Goal: Communication & Community: Connect with others

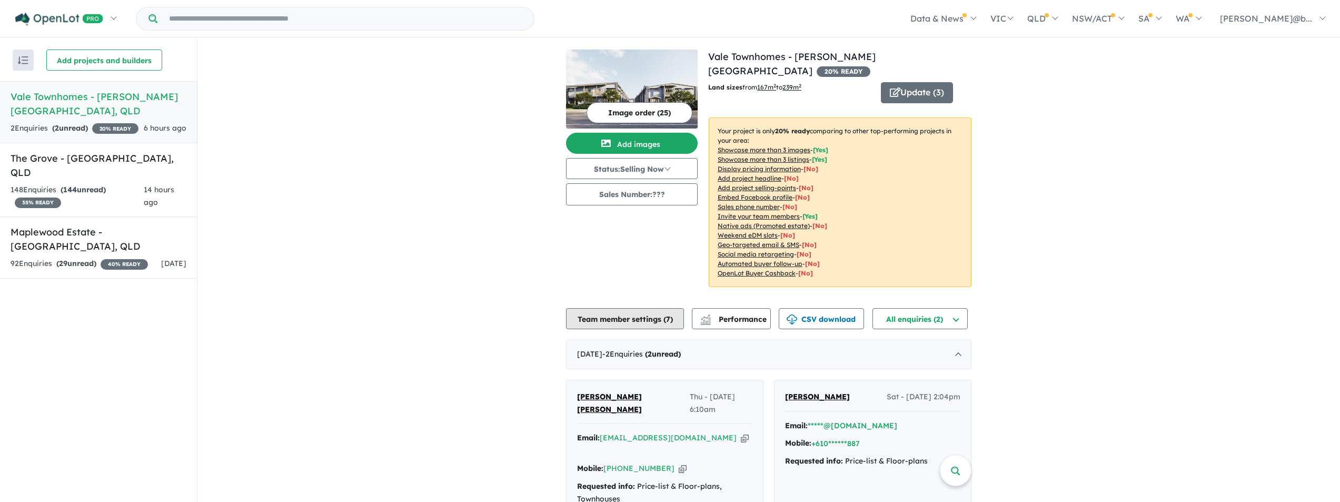
click at [627, 308] on button "Team member settings ( 7 )" at bounding box center [625, 318] width 118 height 21
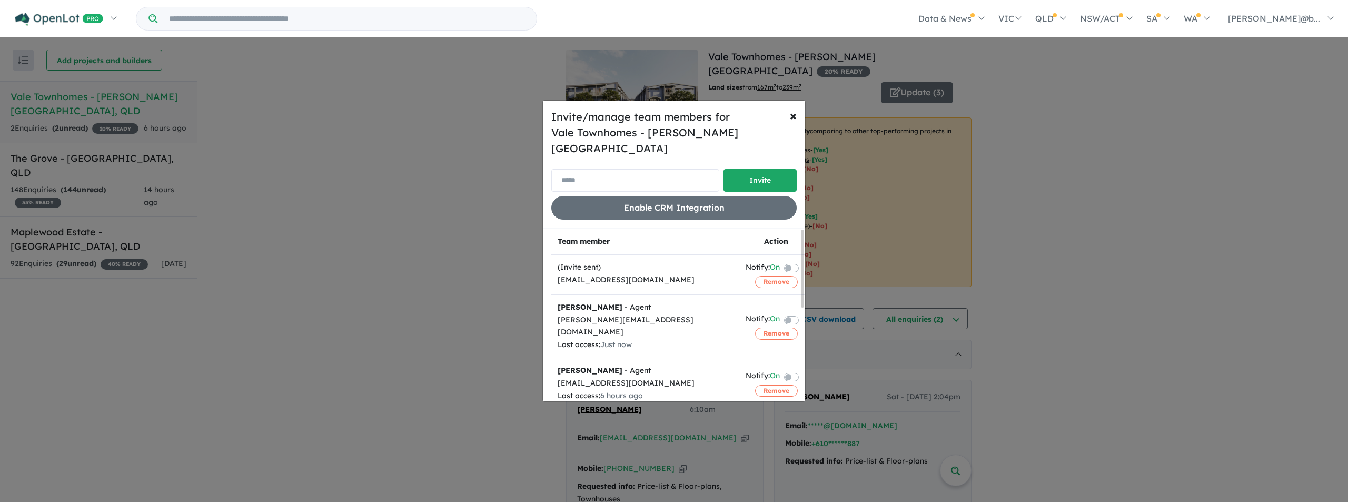
click at [636, 176] on input "email" at bounding box center [635, 180] width 168 height 23
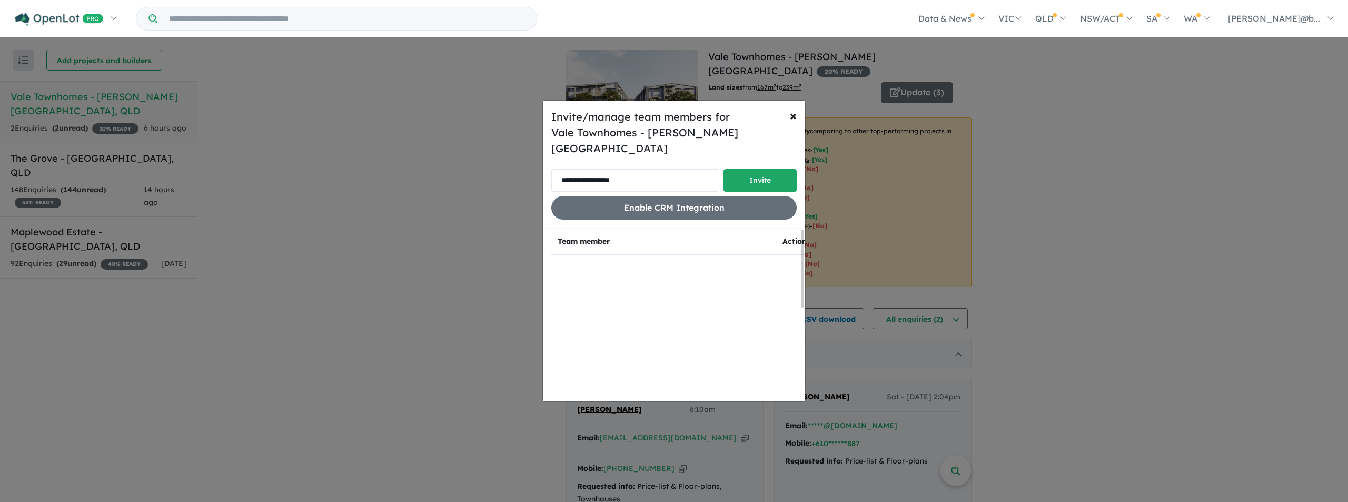
type input "**********"
click at [744, 169] on button "Invite" at bounding box center [760, 180] width 73 height 23
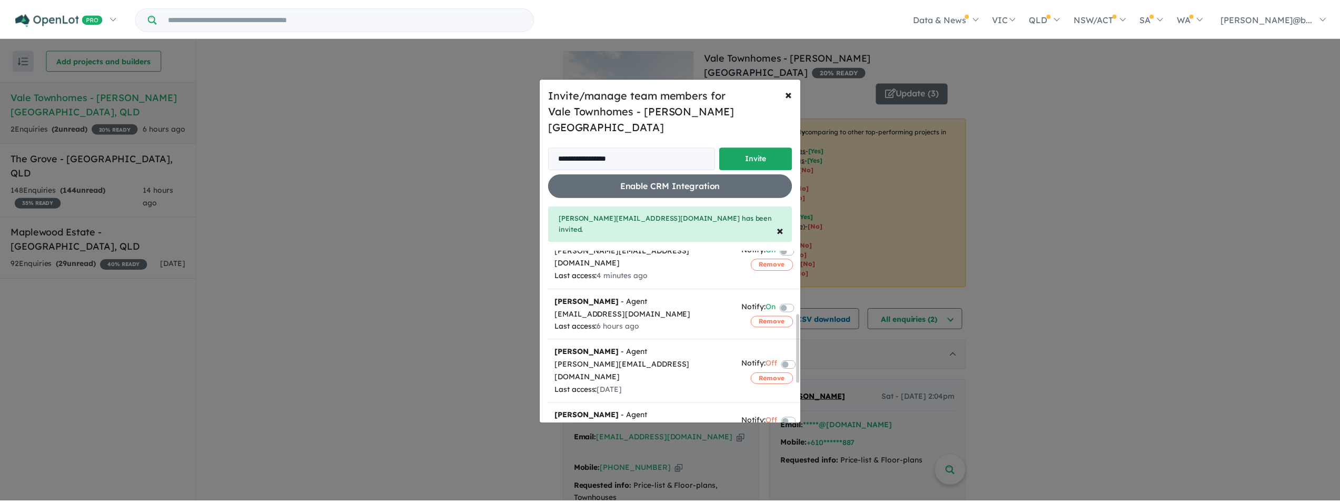
scroll to position [158, 0]
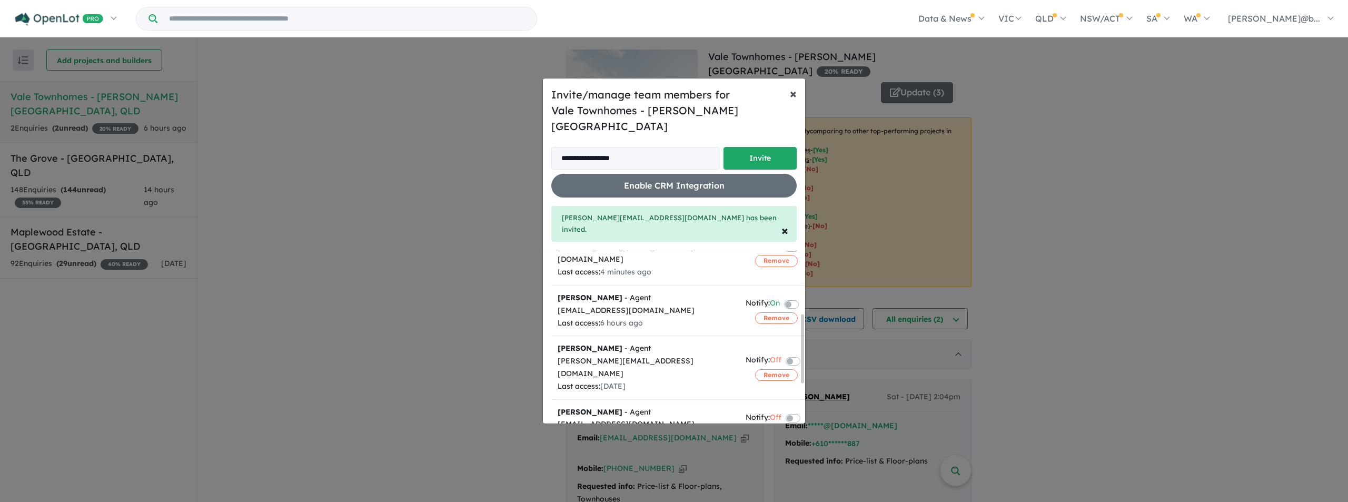
click at [796, 101] on span "×" at bounding box center [793, 93] width 7 height 16
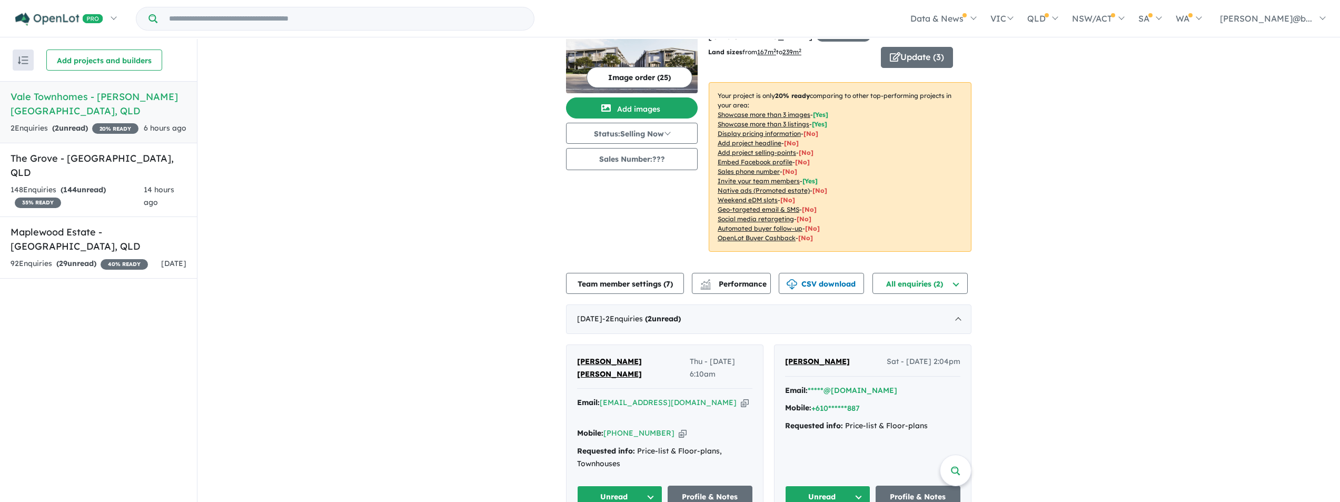
scroll to position [2, 0]
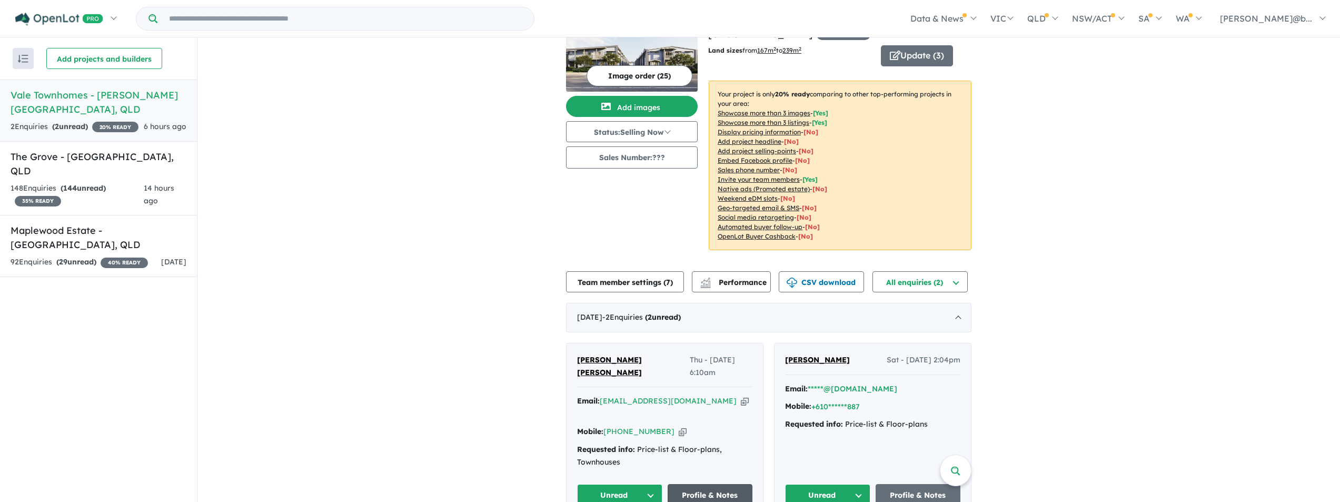
click at [715, 484] on link "Profile & Notes" at bounding box center [710, 495] width 85 height 23
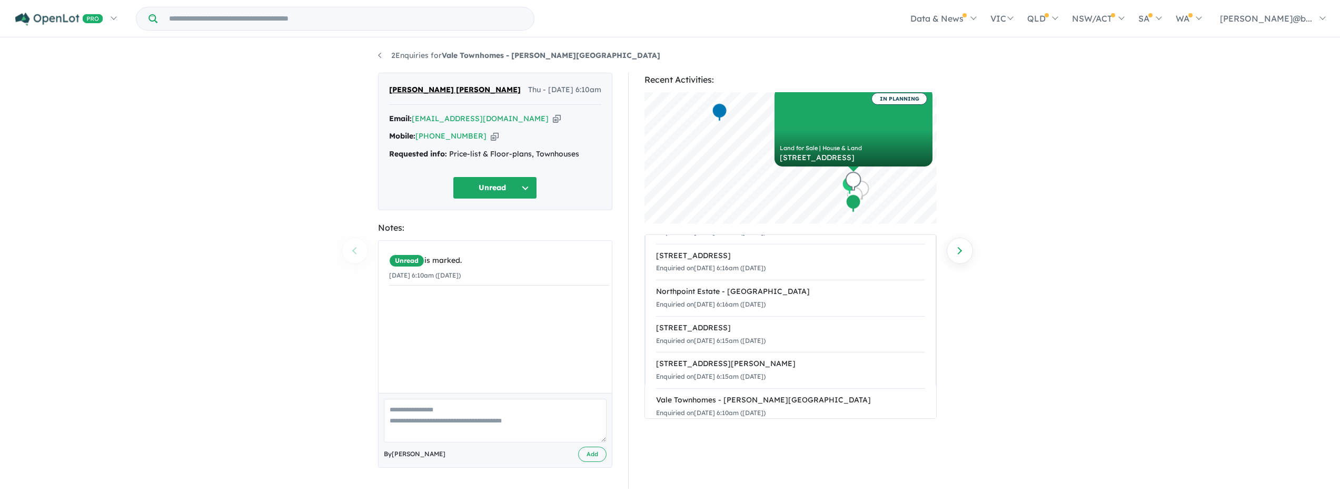
scroll to position [50, 0]
